Goal: Information Seeking & Learning: Check status

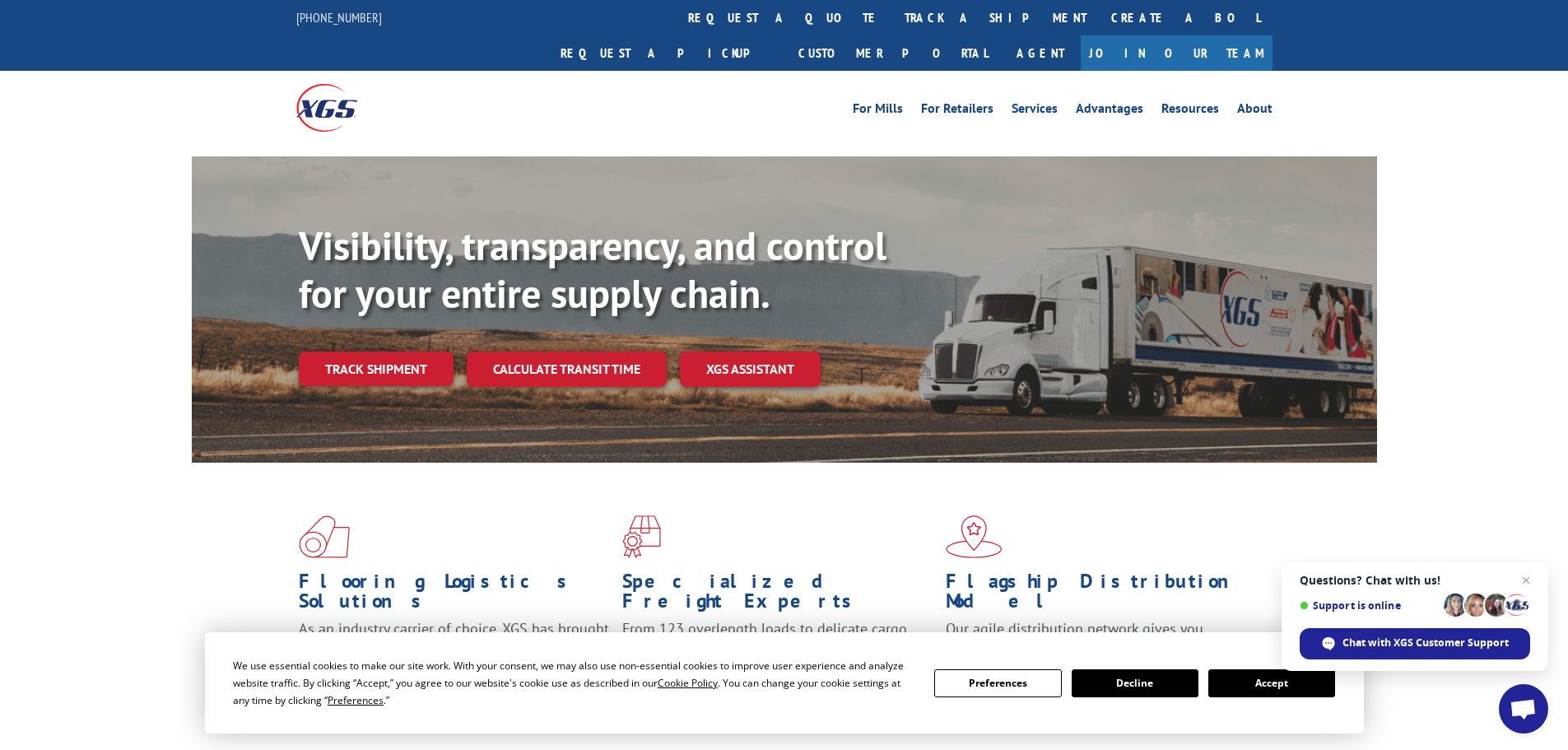
click at [400, 351] on link "Track shipment" at bounding box center [376, 368] width 155 height 34
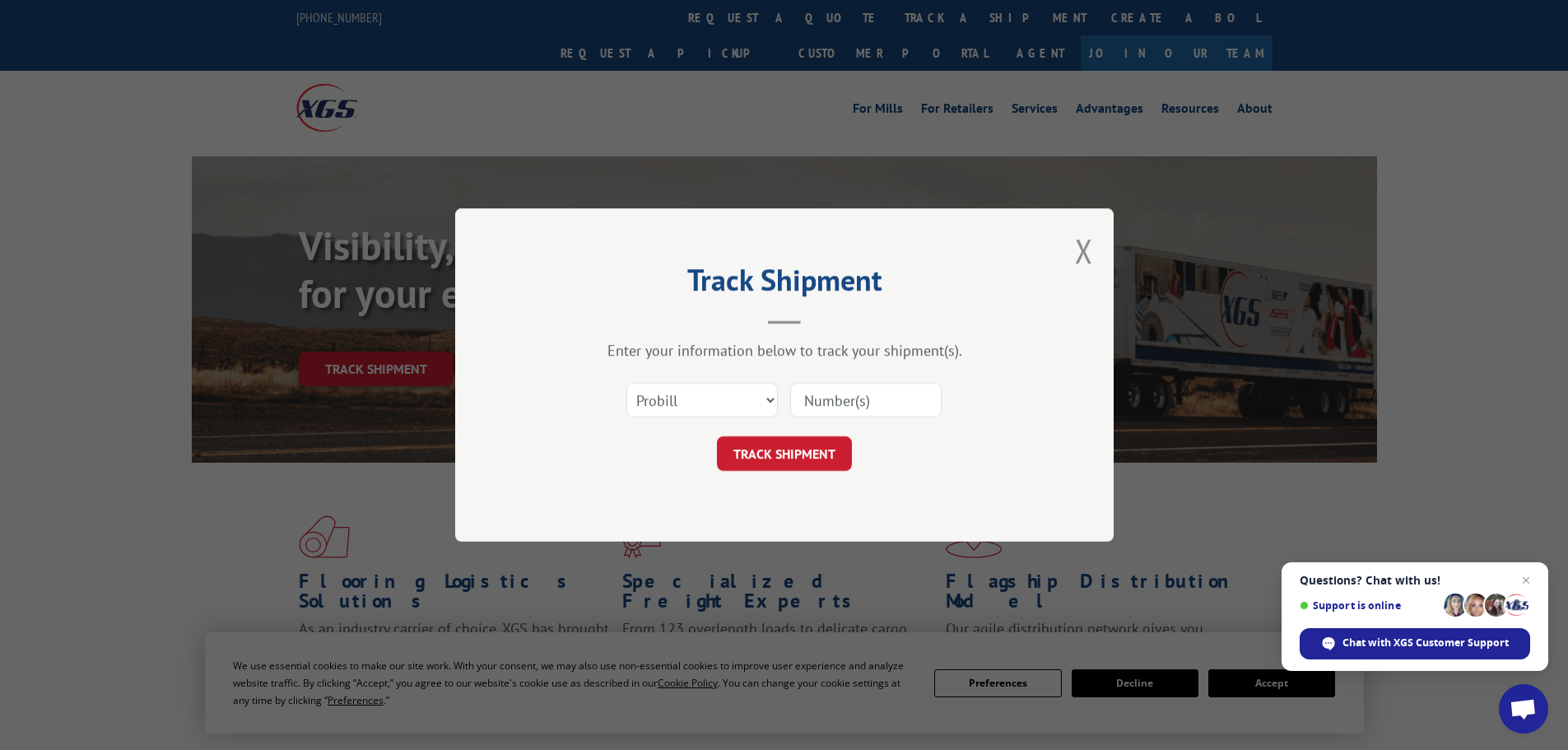
click at [841, 406] on input at bounding box center [866, 400] width 152 height 34
paste input "17383504"
type input "17383504"
click at [783, 451] on button "TRACK SHIPMENT" at bounding box center [785, 453] width 135 height 34
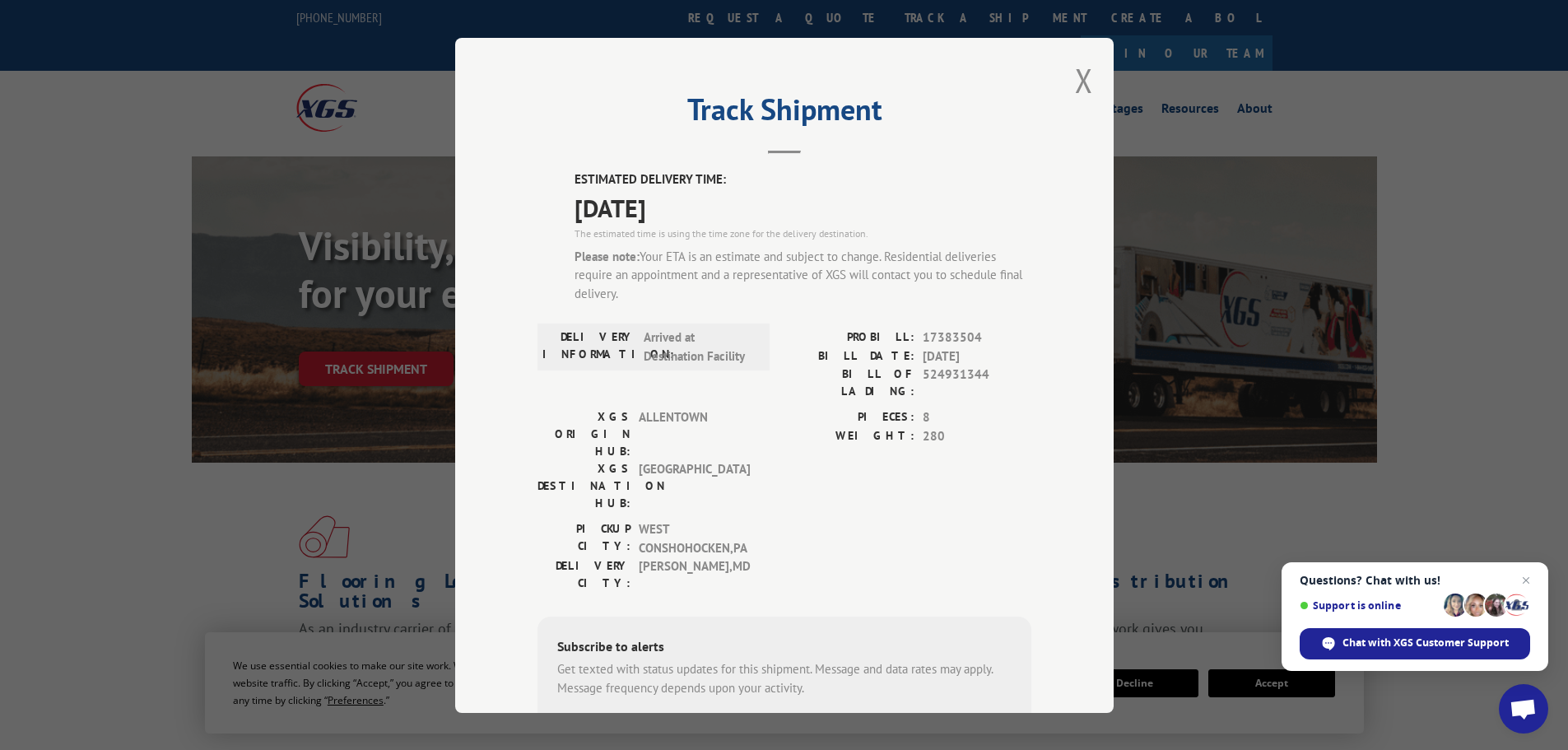
click at [1075, 85] on button "Close modal" at bounding box center [1084, 80] width 18 height 43
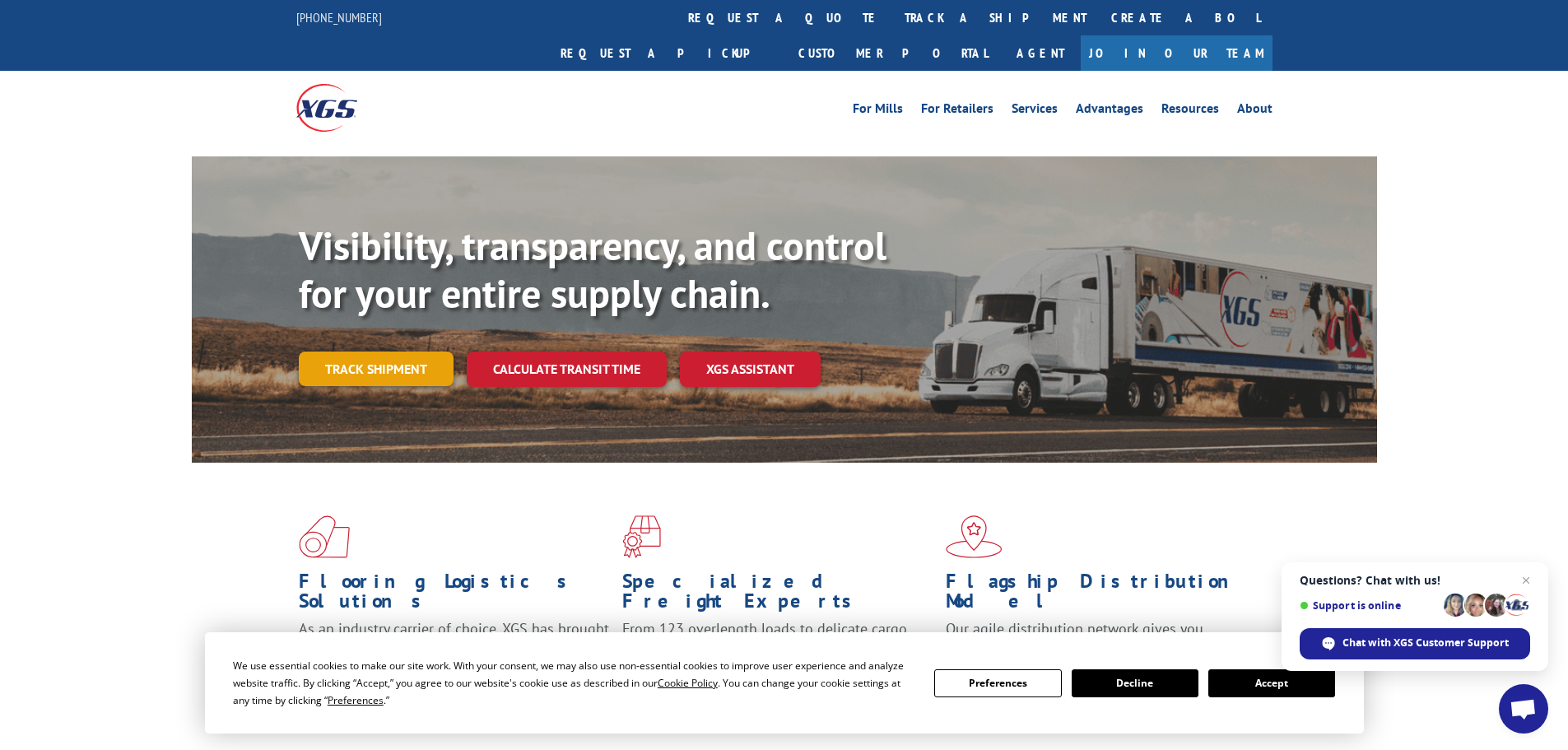
click at [389, 351] on link "Track shipment" at bounding box center [376, 368] width 155 height 34
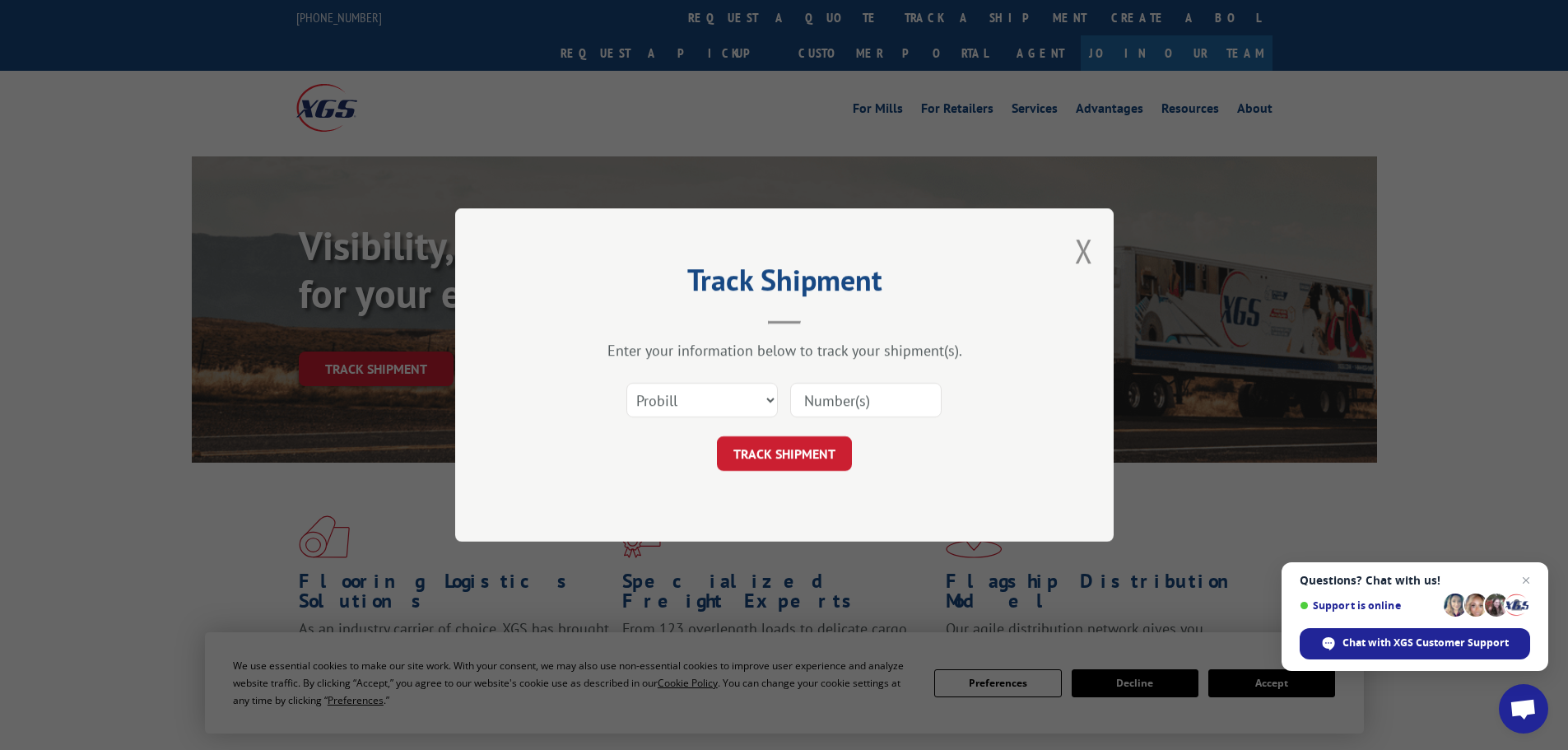
click at [836, 404] on input at bounding box center [866, 400] width 152 height 34
click at [845, 403] on input at bounding box center [866, 400] width 152 height 34
paste input "17383504"
type input "17383504"
click at [1081, 247] on button "Close modal" at bounding box center [1084, 250] width 18 height 43
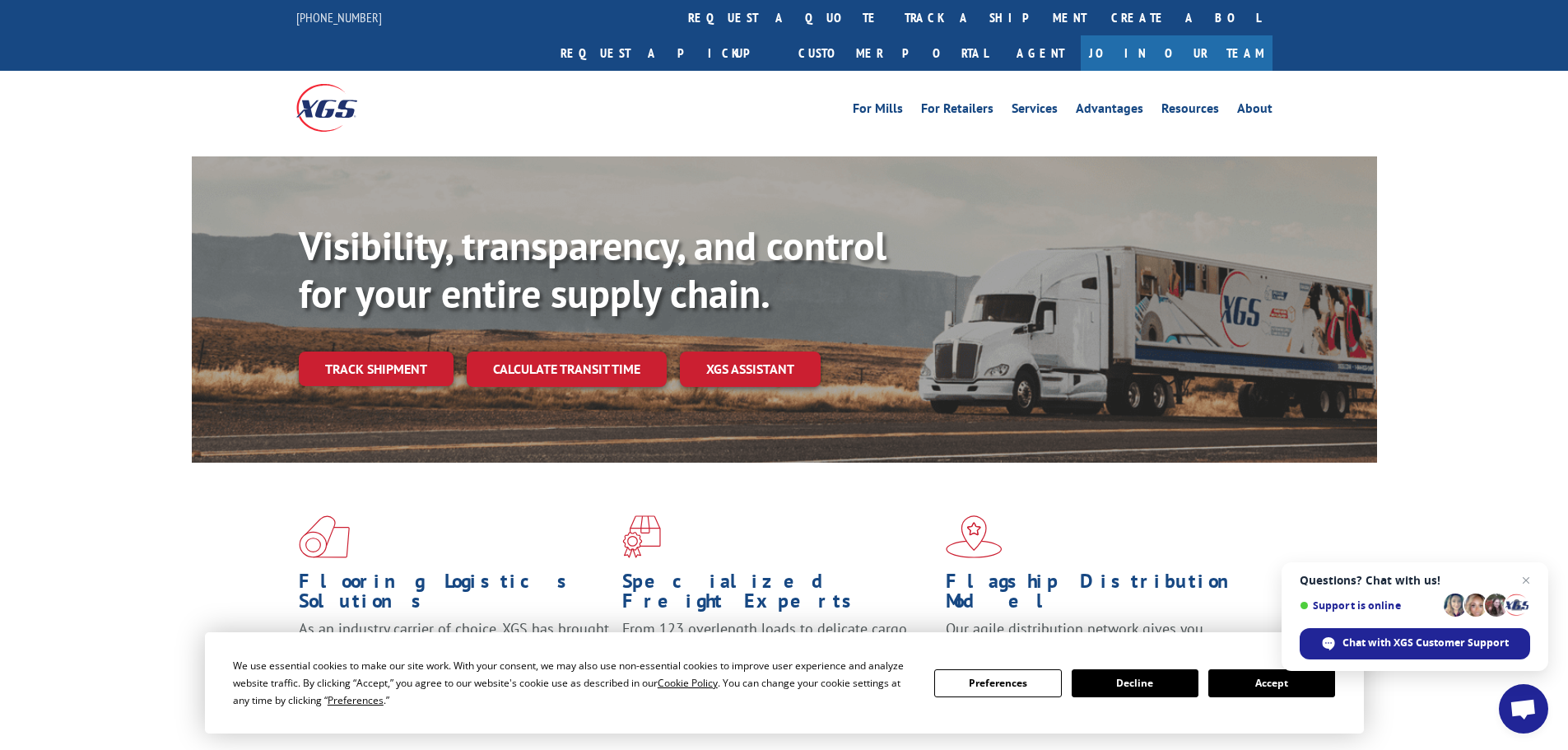
click at [404, 351] on link "Track shipment" at bounding box center [376, 368] width 155 height 34
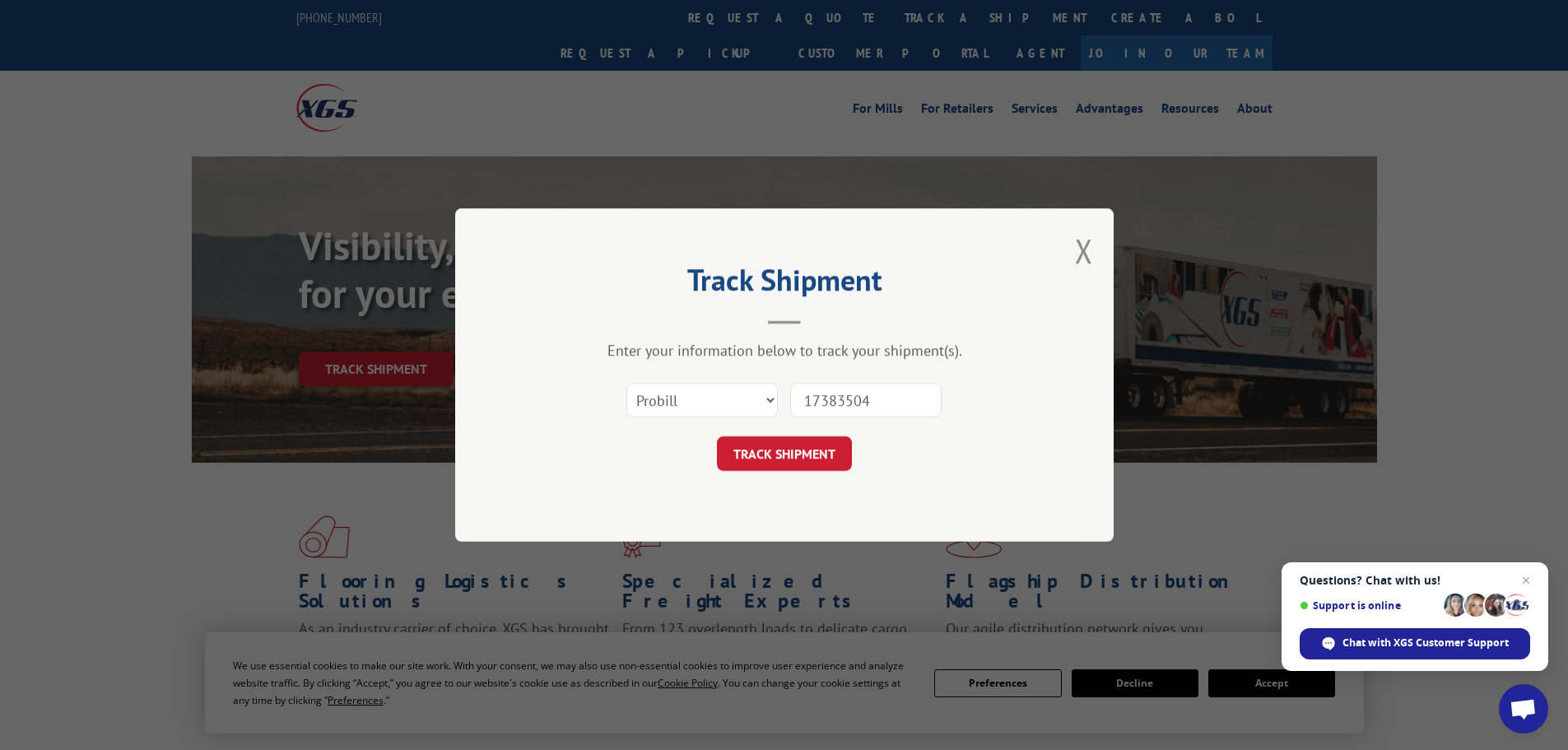
click at [832, 399] on input "17383504" at bounding box center [866, 400] width 152 height 34
click at [797, 457] on button "TRACK SHIPMENT" at bounding box center [785, 453] width 135 height 34
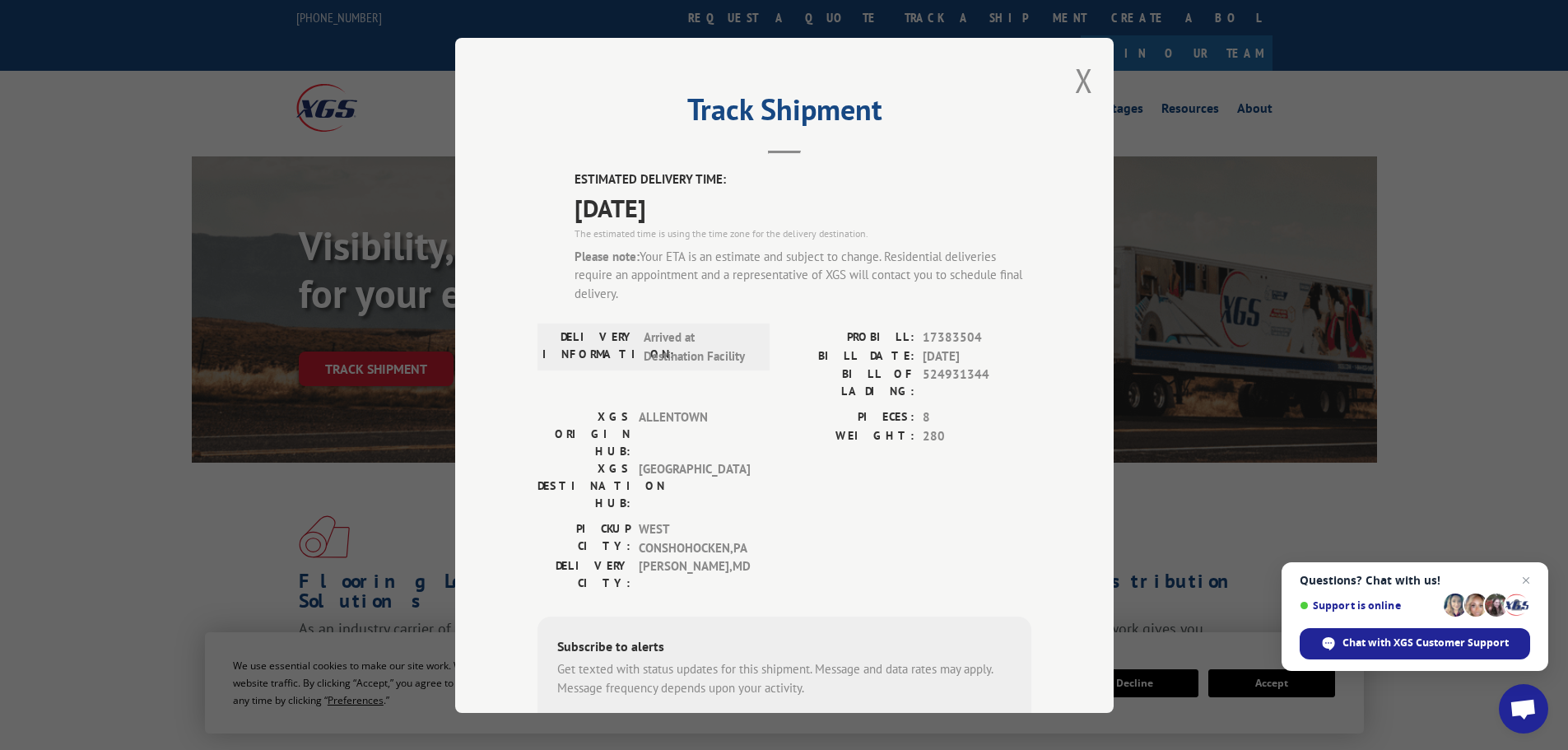
click at [1087, 79] on div "Track Shipment ESTIMATED DELIVERY TIME: [DATE] The estimated time is using the …" at bounding box center [785, 375] width 659 height 675
click at [1062, 92] on div "Track Shipment ESTIMATED DELIVERY TIME: [DATE] The estimated time is using the …" at bounding box center [785, 375] width 659 height 675
click at [1075, 86] on button "Close modal" at bounding box center [1084, 80] width 18 height 43
